Goal: Find specific page/section: Find specific page/section

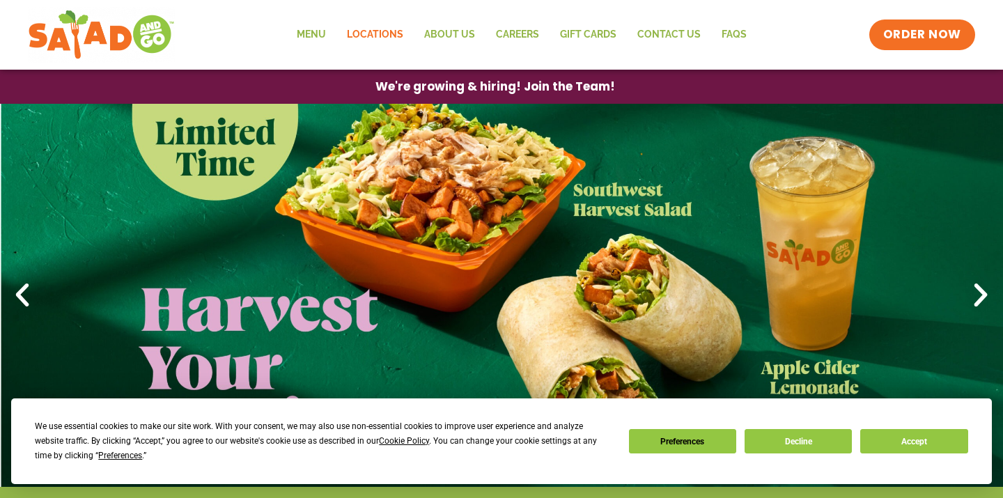
click at [377, 31] on link "Locations" at bounding box center [374, 35] width 77 height 32
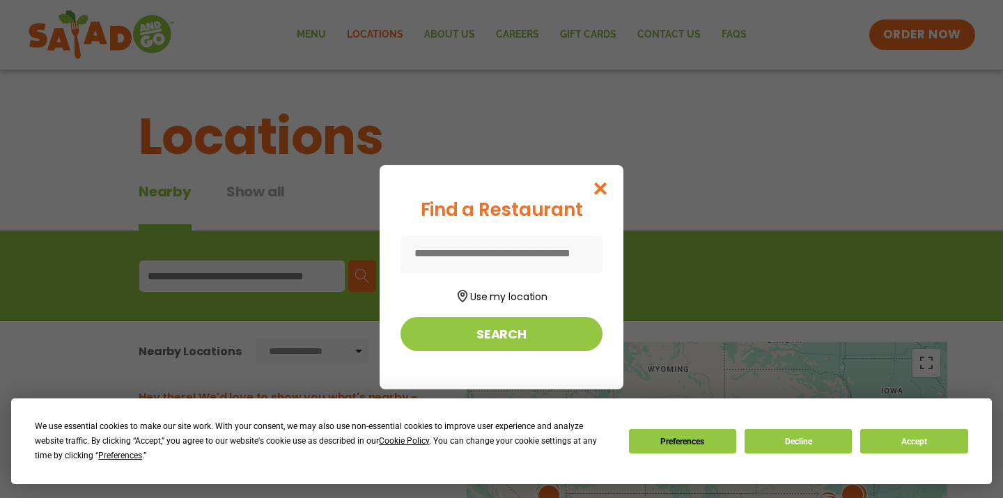
click at [609, 182] on icon "Close modal" at bounding box center [600, 188] width 17 height 15
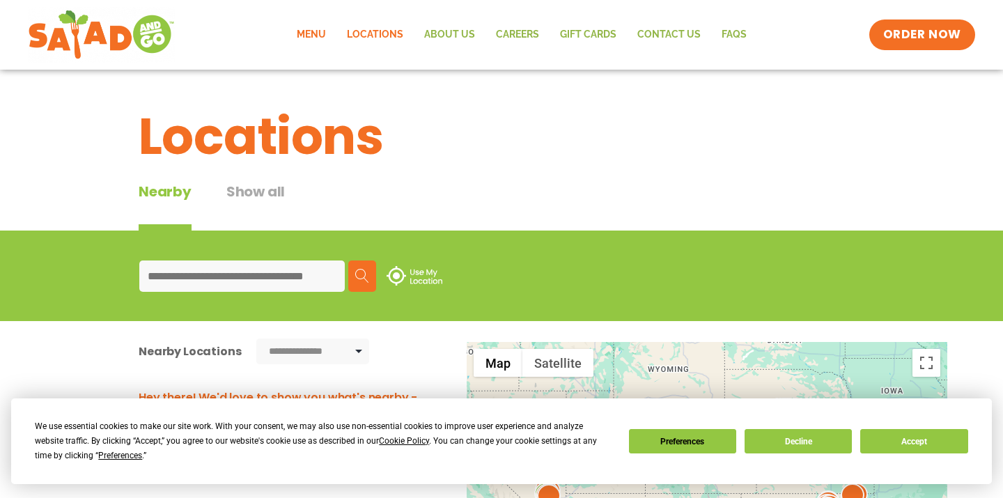
click at [311, 39] on link "Menu" at bounding box center [311, 35] width 50 height 32
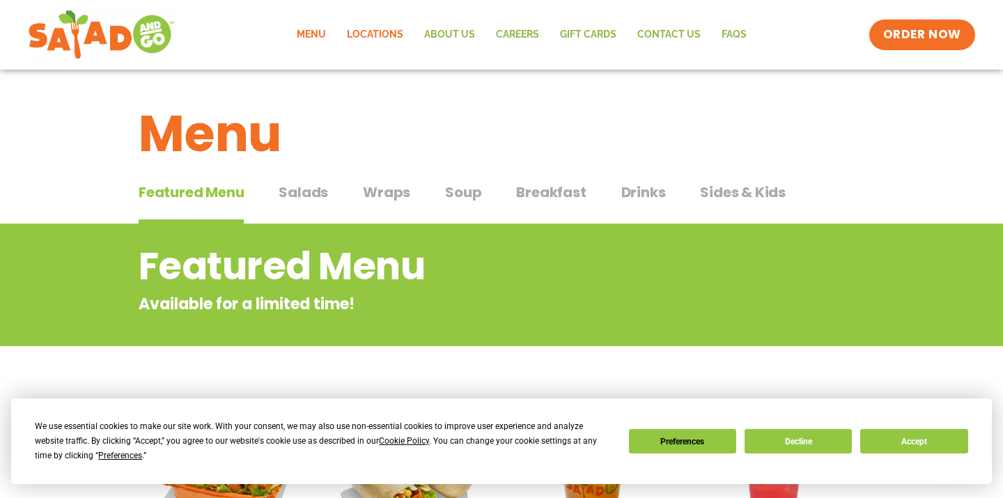
click at [368, 29] on link "Locations" at bounding box center [374, 35] width 77 height 32
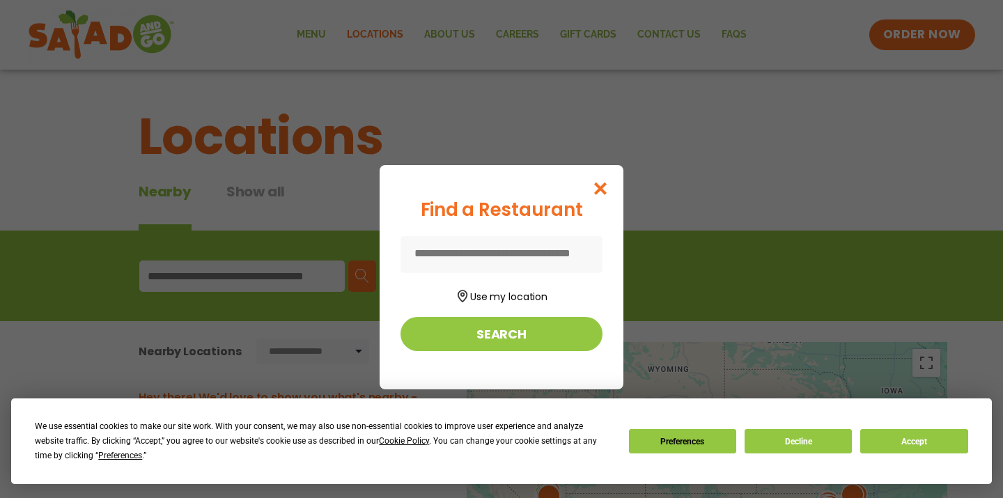
click at [429, 253] on input at bounding box center [501, 254] width 202 height 37
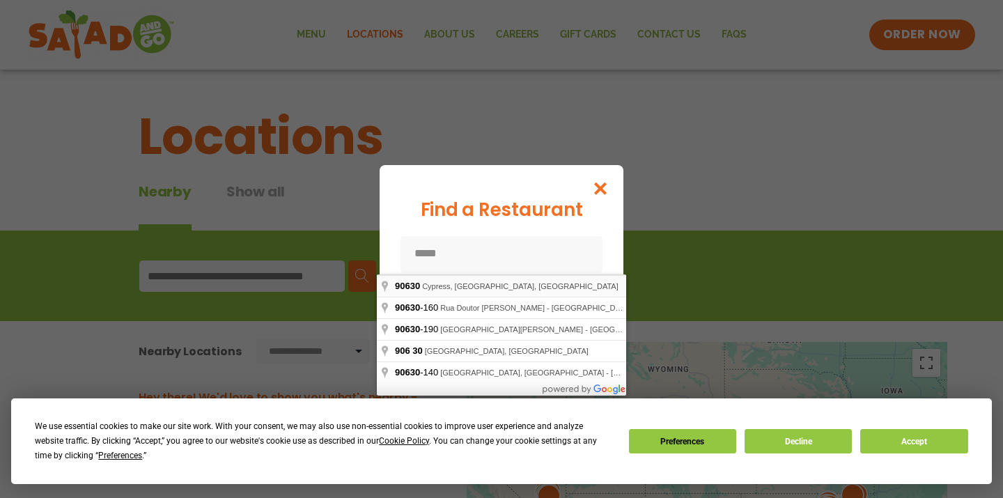
type input "**********"
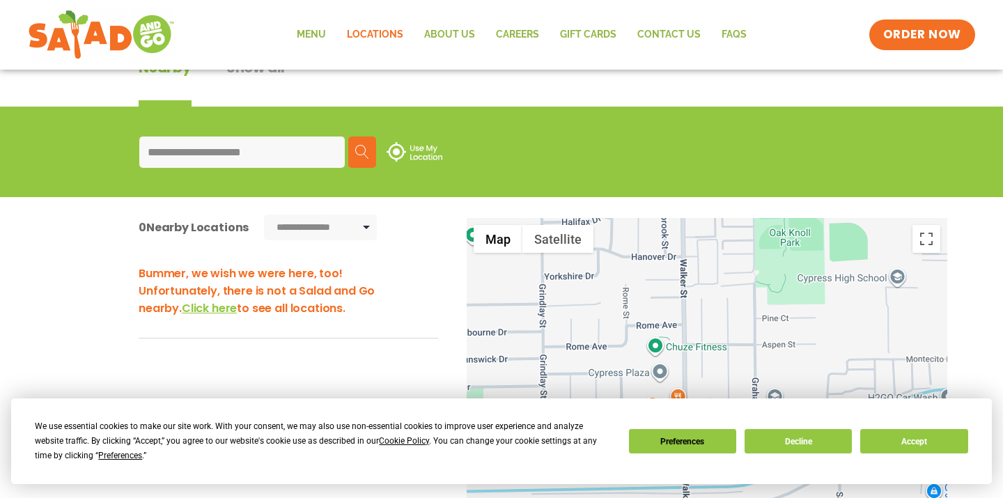
scroll to position [187, 0]
